Goal: Information Seeking & Learning: Learn about a topic

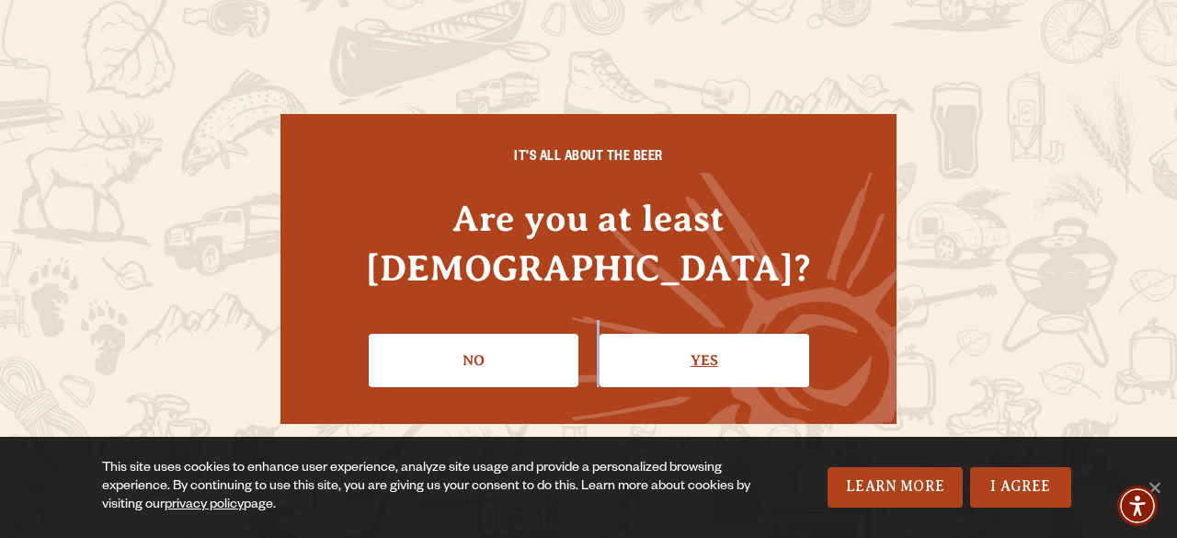
drag, startPoint x: 596, startPoint y: 344, endPoint x: 679, endPoint y: 339, distance: 82.9
click at [679, 339] on ul "No Yes" at bounding box center [588, 353] width 543 height 67
click at [679, 339] on link "Yes" at bounding box center [705, 360] width 210 height 53
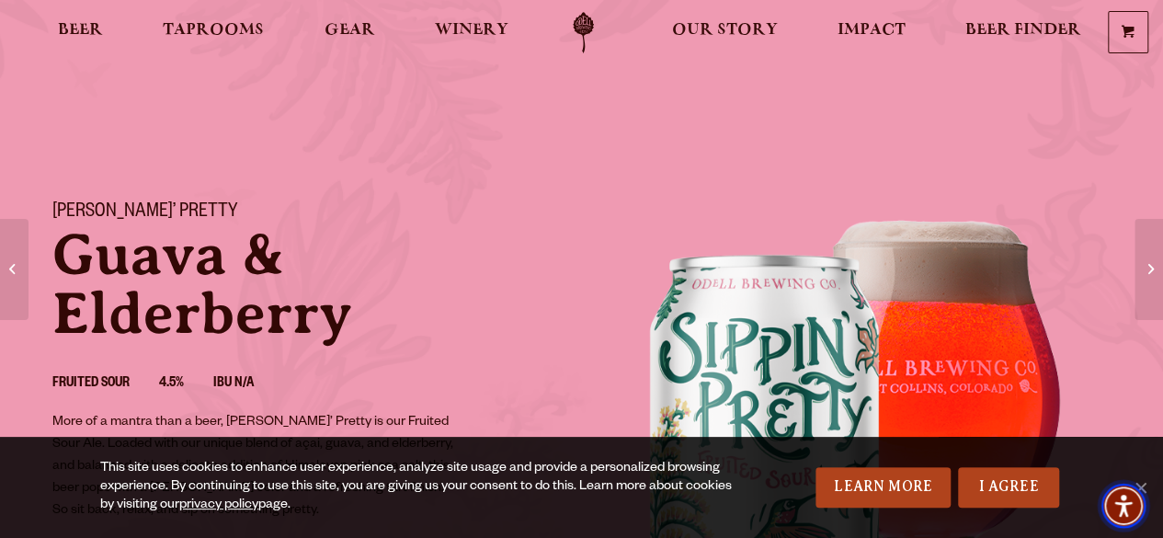
click at [1142, 506] on img "Accessibility Menu" at bounding box center [1124, 506] width 44 height 44
click at [999, 487] on link "I Agree" at bounding box center [1008, 487] width 101 height 40
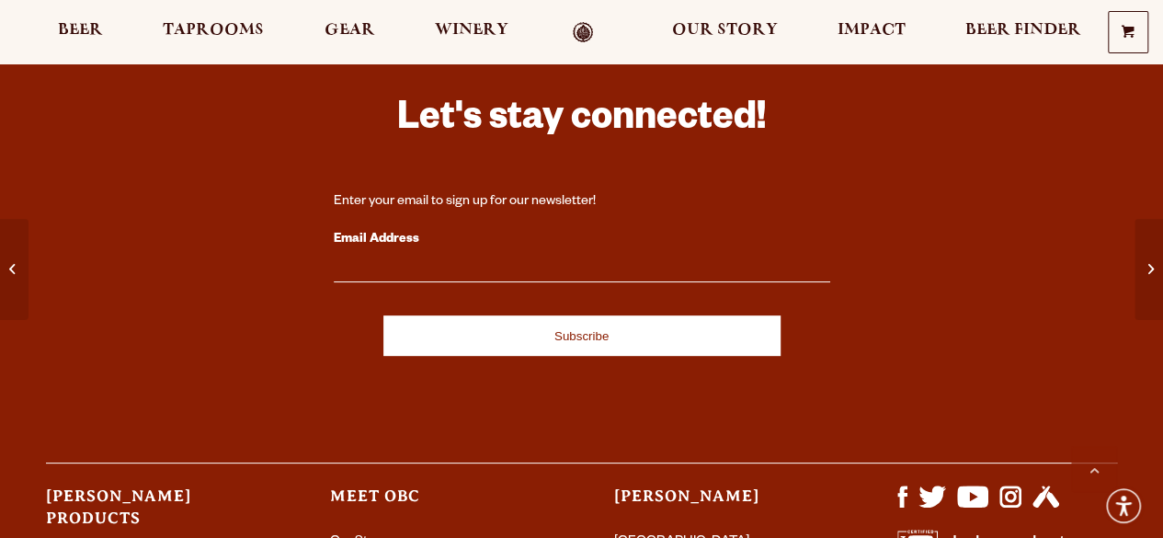
scroll to position [4080, 0]
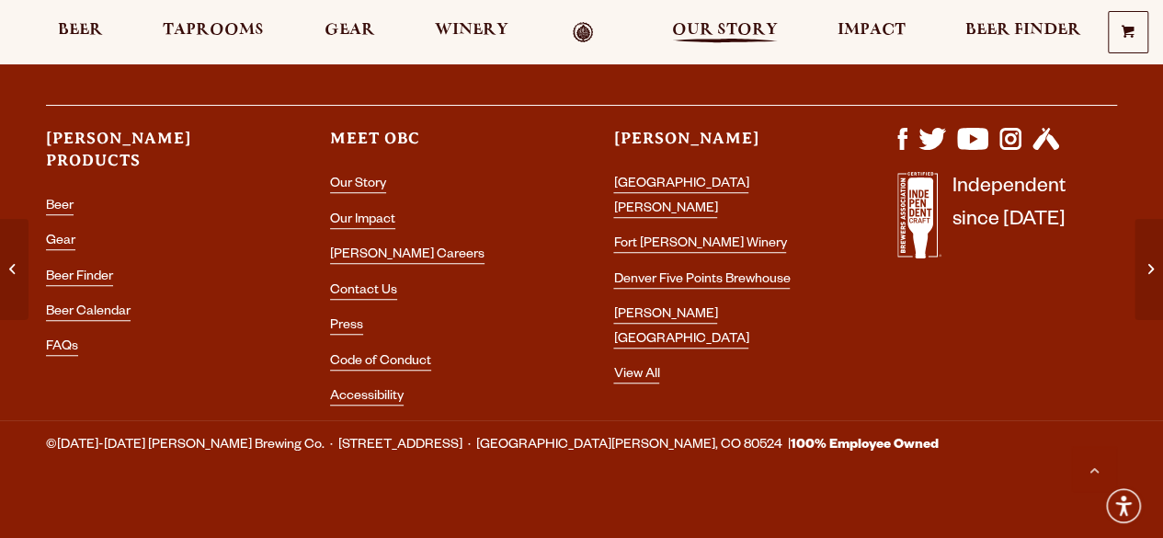
click at [723, 29] on span "Our Story" at bounding box center [725, 30] width 106 height 15
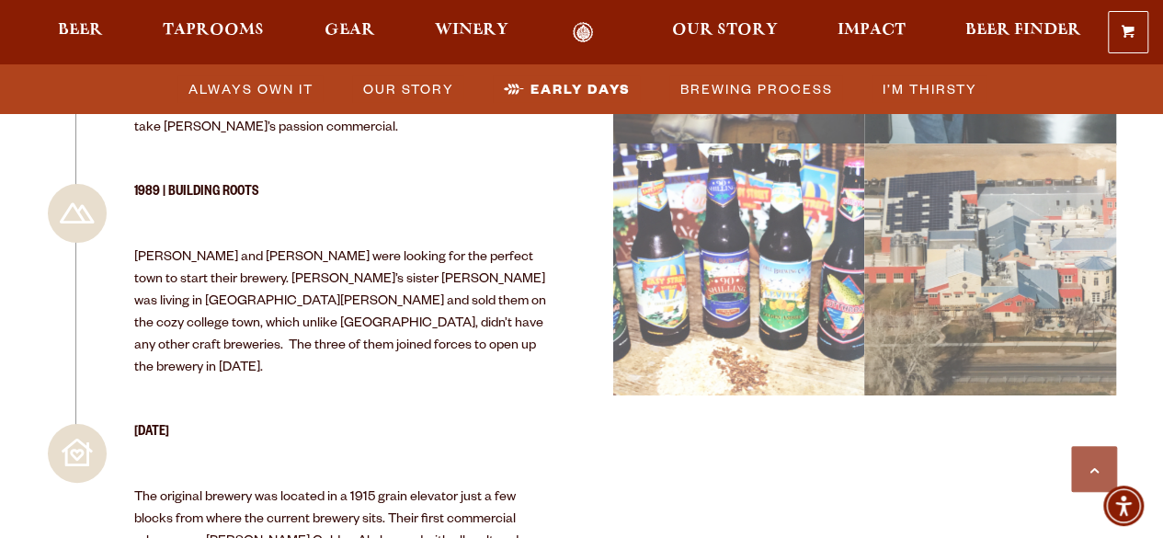
scroll to position [2859, 0]
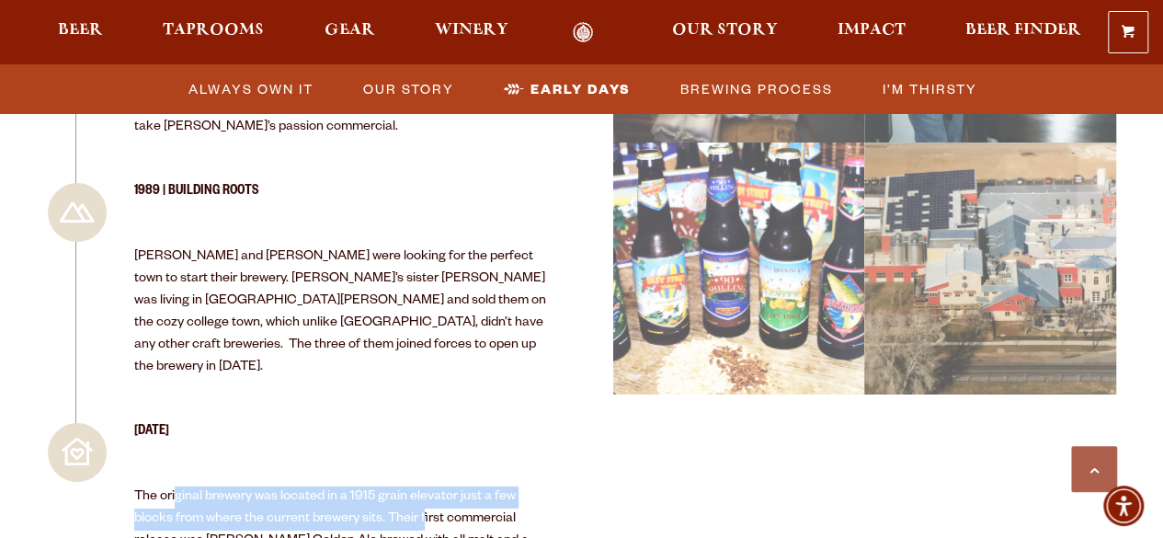
drag, startPoint x: 178, startPoint y: 331, endPoint x: 426, endPoint y: 345, distance: 247.8
click at [426, 487] on p "The original brewery was located in a 1915 grain elevator just a few blocks fro…" at bounding box center [342, 542] width 416 height 110
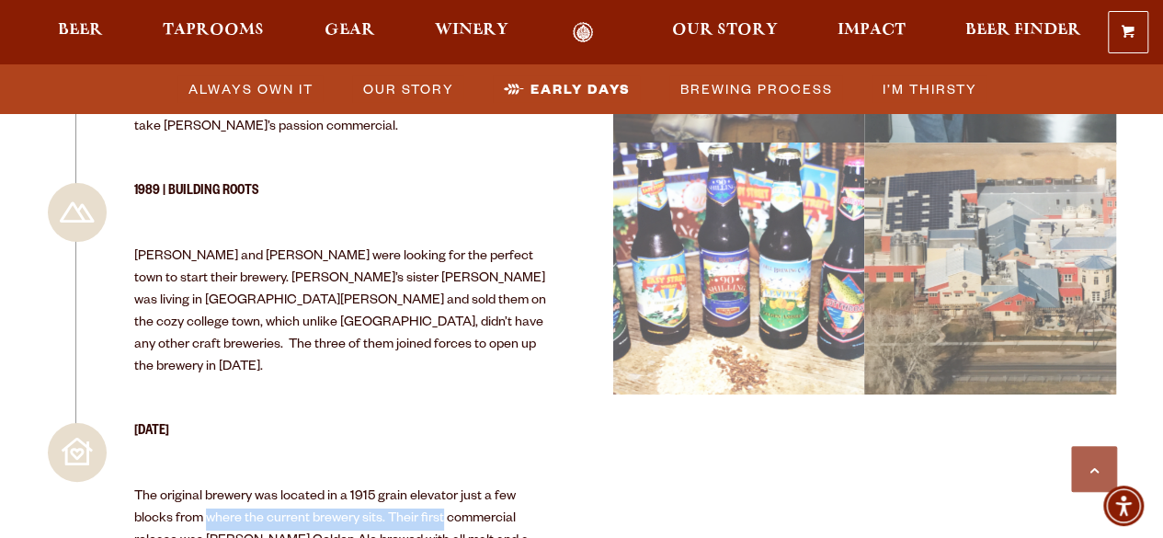
drag, startPoint x: 426, startPoint y: 345, endPoint x: 235, endPoint y: 350, distance: 190.4
click at [235, 487] on p "The original brewery was located in a 1915 grain elevator just a few blocks fro…" at bounding box center [342, 542] width 416 height 110
click at [159, 487] on p "The original brewery was located in a 1915 grain elevator just a few blocks fro…" at bounding box center [342, 542] width 416 height 110
drag, startPoint x: 159, startPoint y: 349, endPoint x: 372, endPoint y: 338, distance: 213.7
click at [372, 487] on p "The original brewery was located in a 1915 grain elevator just a few blocks fro…" at bounding box center [342, 542] width 416 height 110
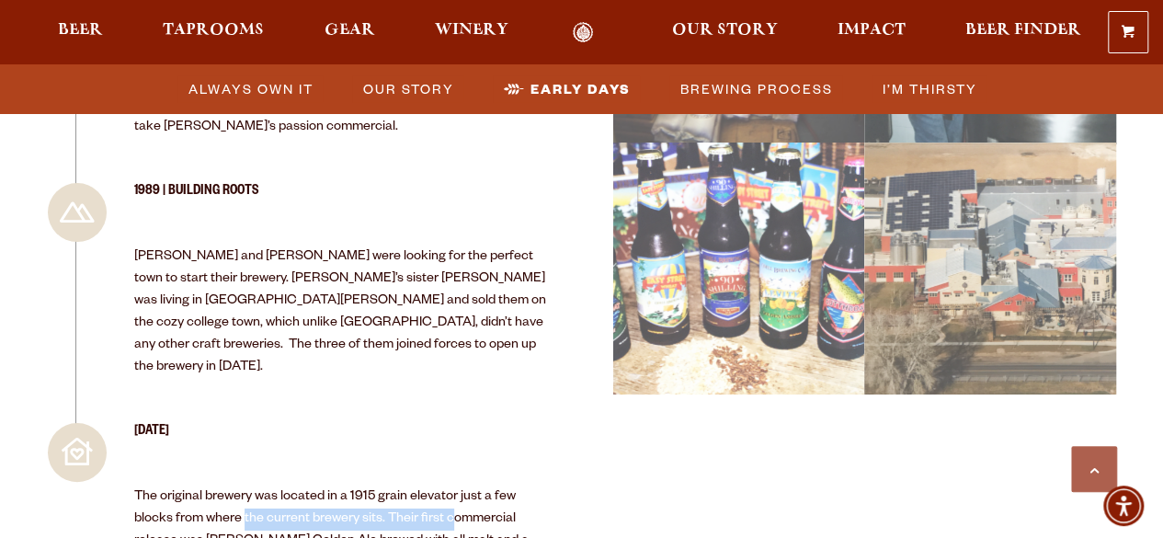
drag, startPoint x: 454, startPoint y: 339, endPoint x: 243, endPoint y: 341, distance: 211.5
click at [243, 487] on p "The original brewery was located in a 1915 grain elevator just a few blocks fro…" at bounding box center [342, 542] width 416 height 110
drag, startPoint x: 169, startPoint y: 364, endPoint x: 429, endPoint y: 370, distance: 259.4
click at [429, 487] on p "The original brewery was located in a 1915 grain elevator just a few blocks fro…" at bounding box center [342, 542] width 416 height 110
drag, startPoint x: 471, startPoint y: 364, endPoint x: 240, endPoint y: 359, distance: 230.9
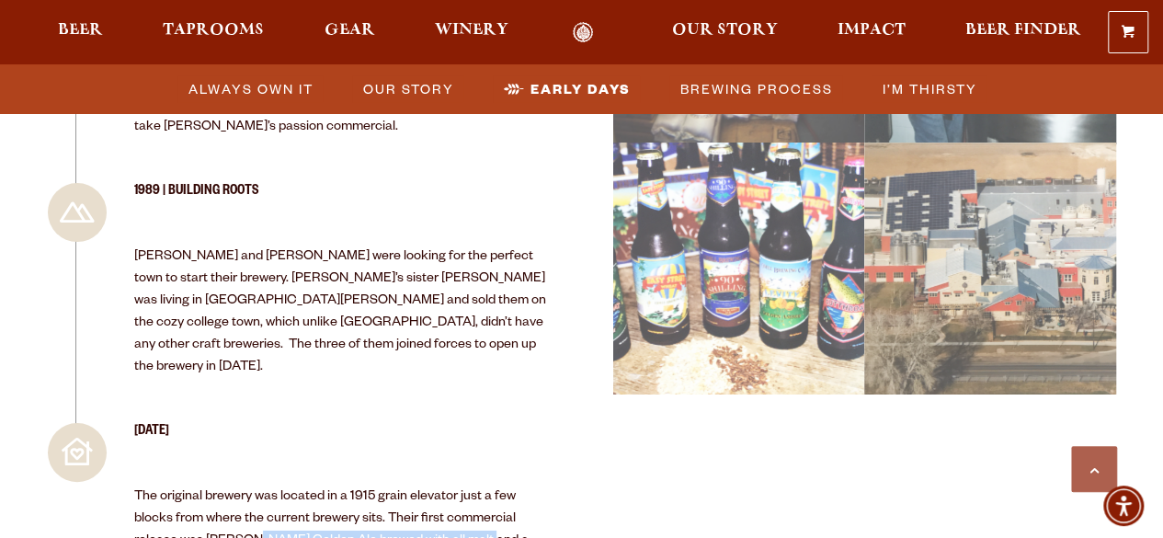
click at [240, 487] on p "The original brewery was located in a 1915 grain elevator just a few blocks fro…" at bounding box center [342, 542] width 416 height 110
click at [80, 34] on span "Beer" at bounding box center [80, 30] width 45 height 15
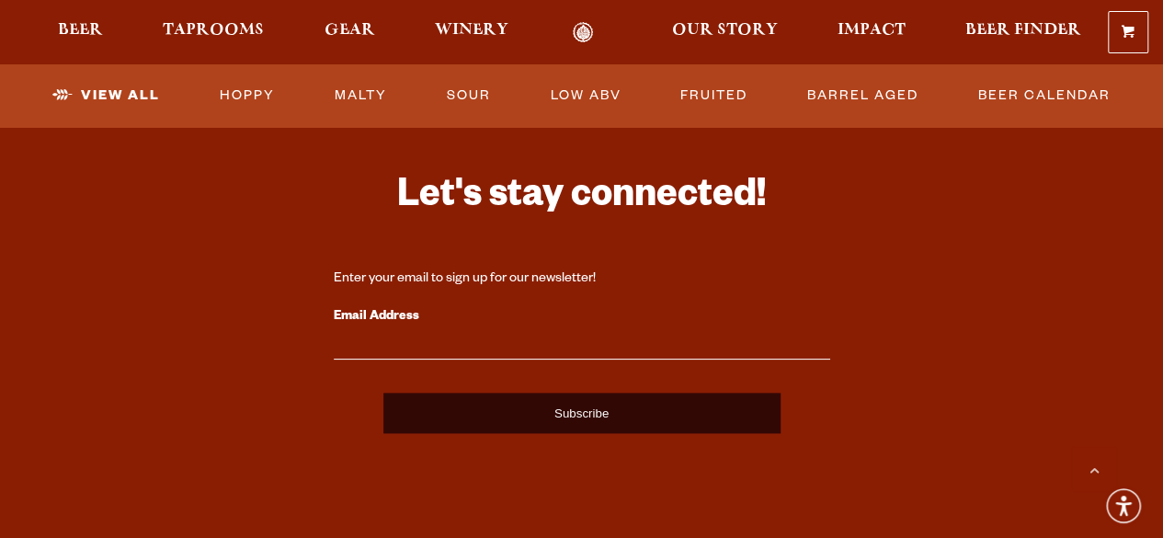
scroll to position [4481, 0]
